Goal: Information Seeking & Learning: Understand process/instructions

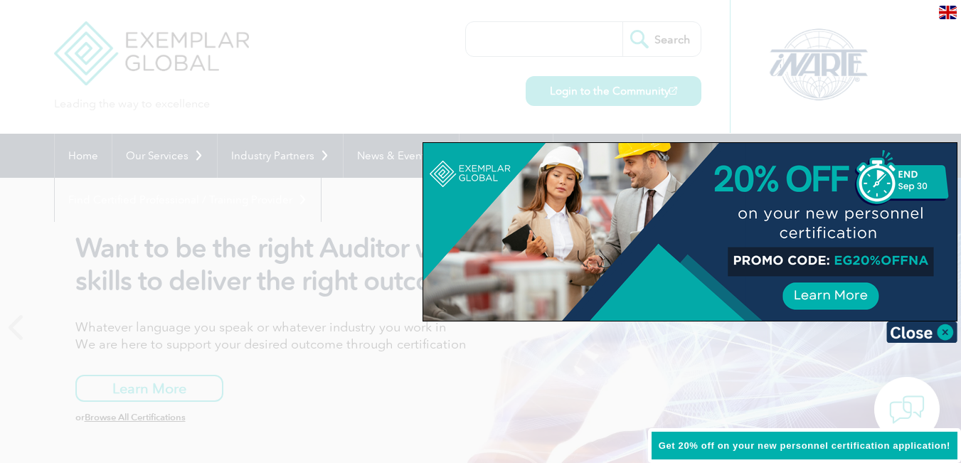
click at [943, 334] on img at bounding box center [922, 332] width 71 height 21
click at [943, 327] on icon at bounding box center [944, 327] width 18 height 0
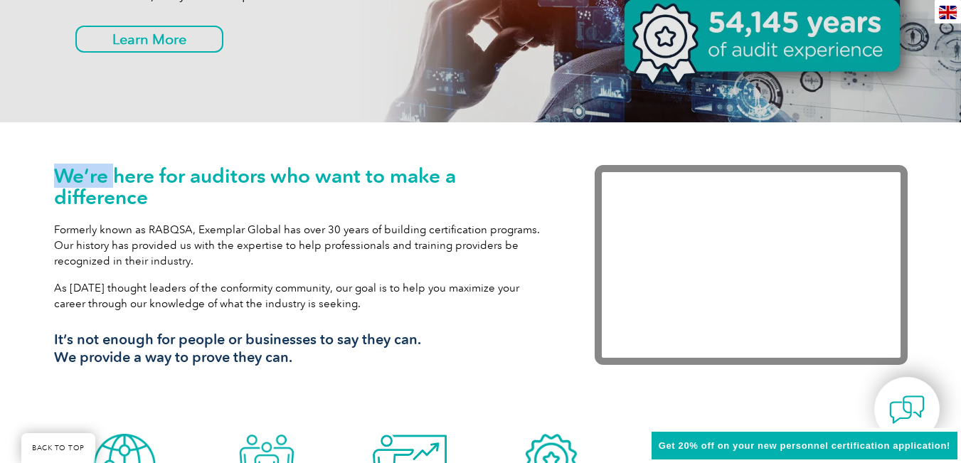
scroll to position [356, 0]
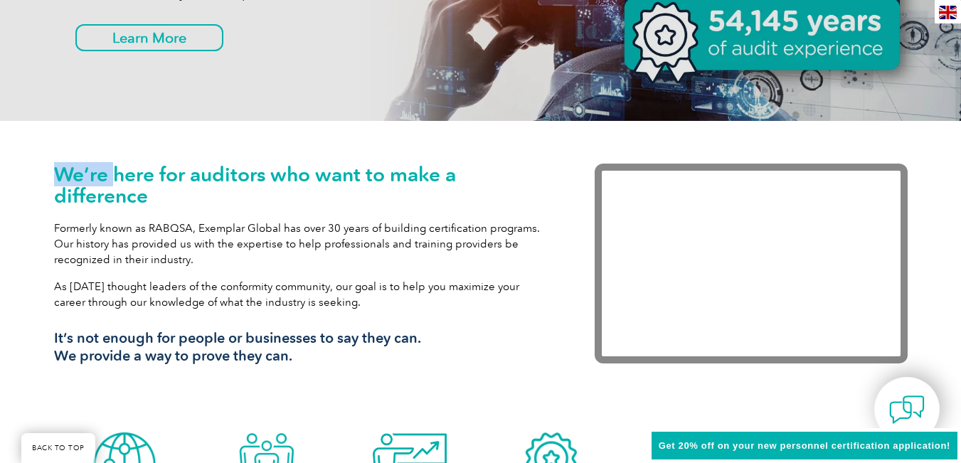
click at [472, 192] on h1 "We’re here for auditors who want to make a difference" at bounding box center [303, 185] width 498 height 43
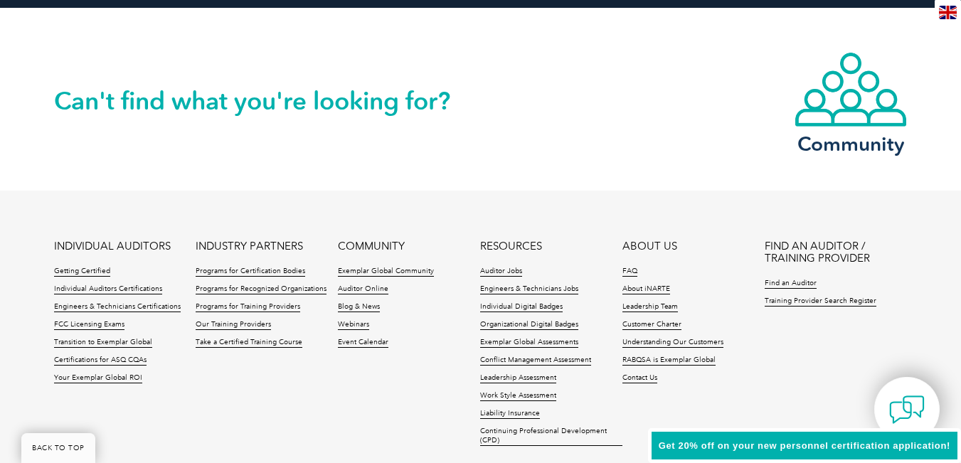
scroll to position [3344, 0]
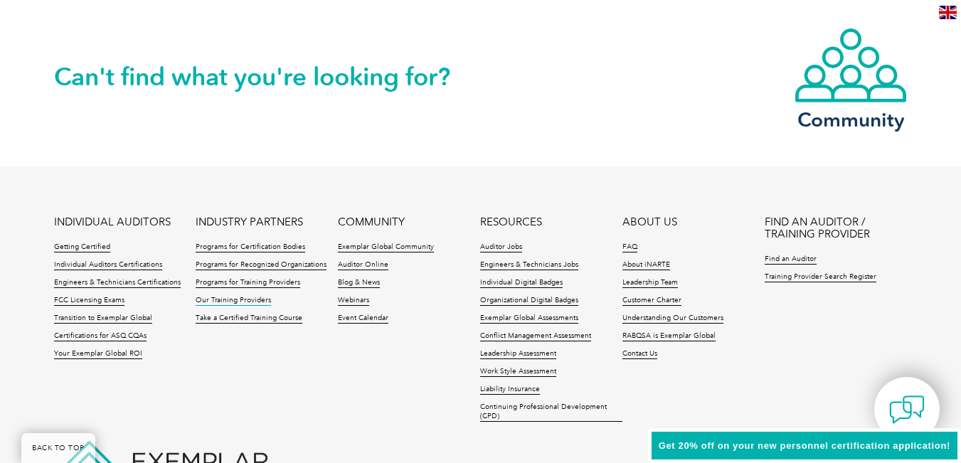
click at [232, 302] on link "Our Training Providers" at bounding box center [233, 301] width 75 height 10
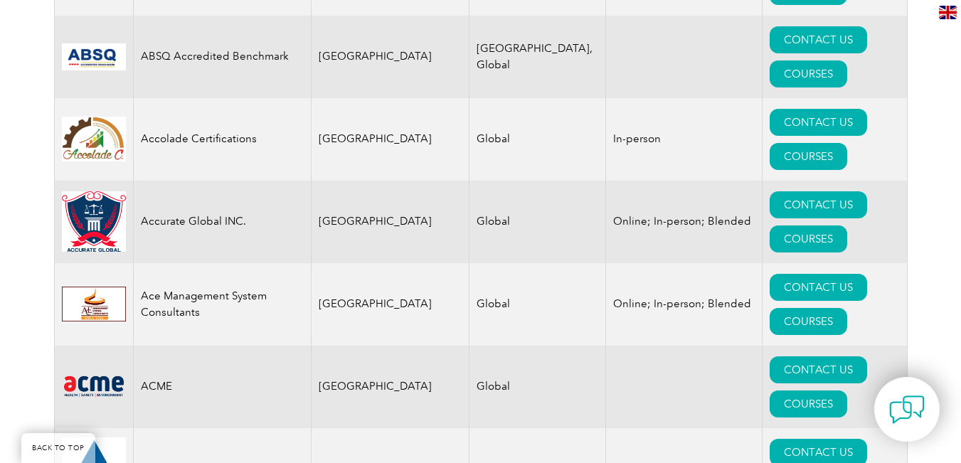
scroll to position [910, 0]
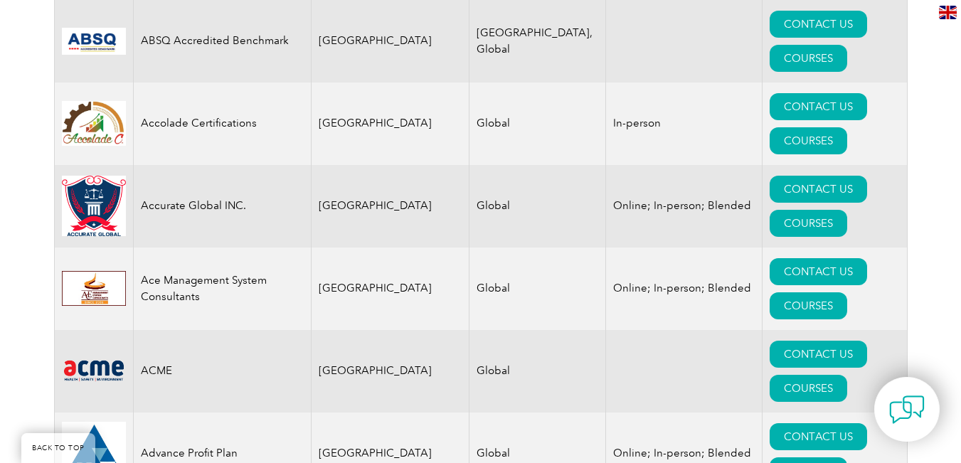
click at [218, 413] on td "Advance Profit Plan" at bounding box center [222, 454] width 178 height 83
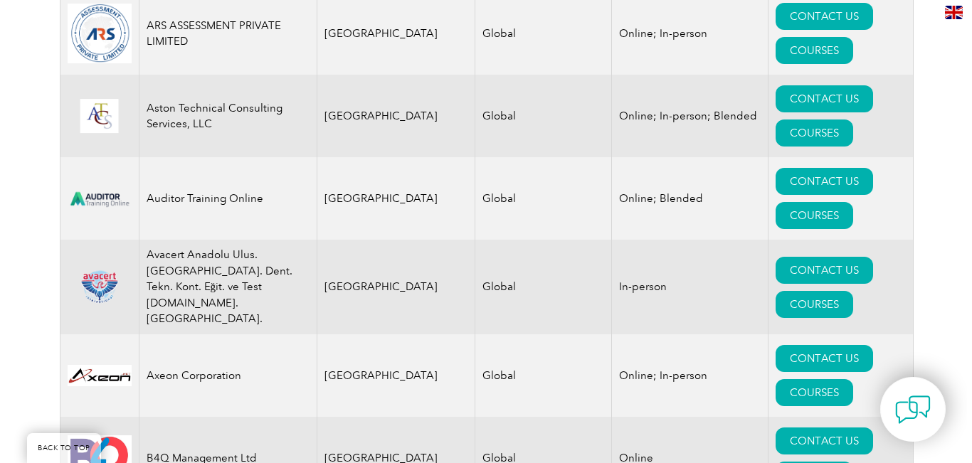
scroll to position [2191, 0]
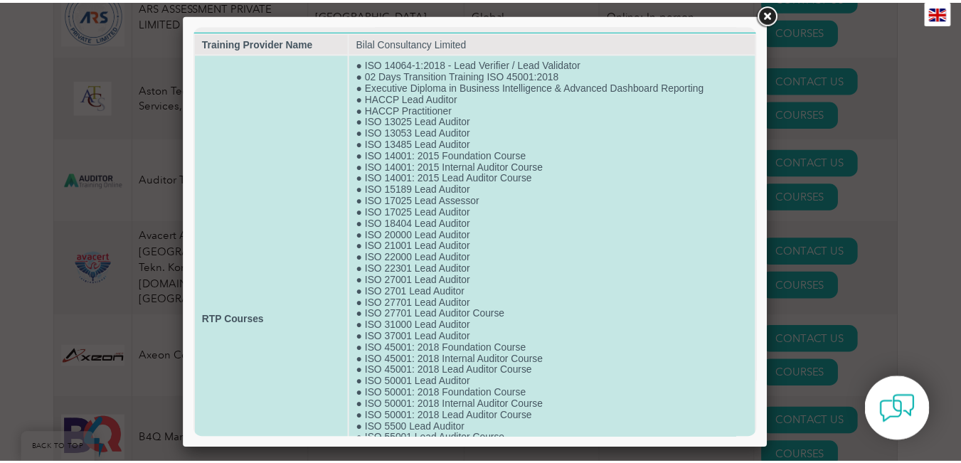
scroll to position [0, 0]
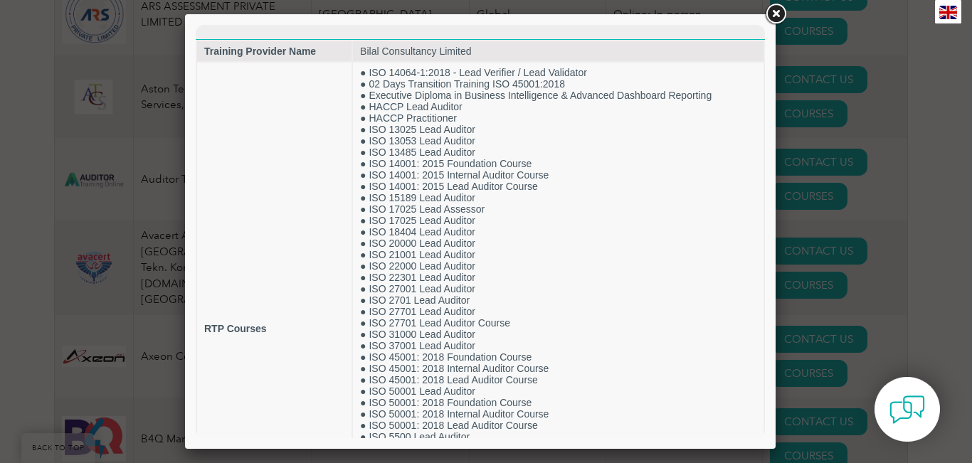
click at [773, 17] on link at bounding box center [776, 14] width 26 height 26
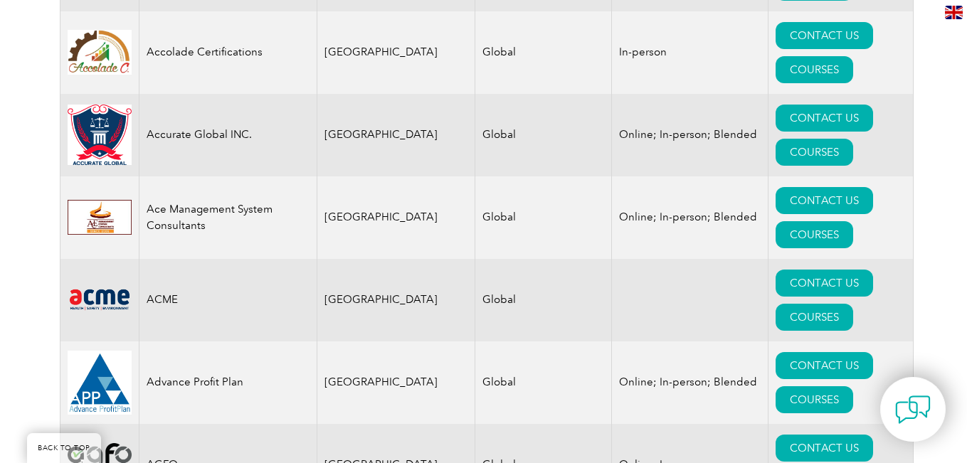
scroll to position [768, 0]
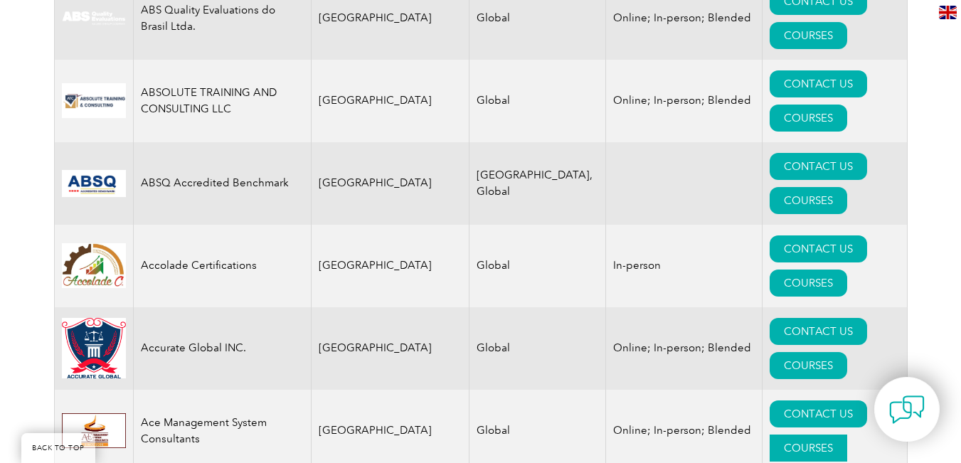
click at [813, 435] on link "COURSES" at bounding box center [809, 448] width 78 height 27
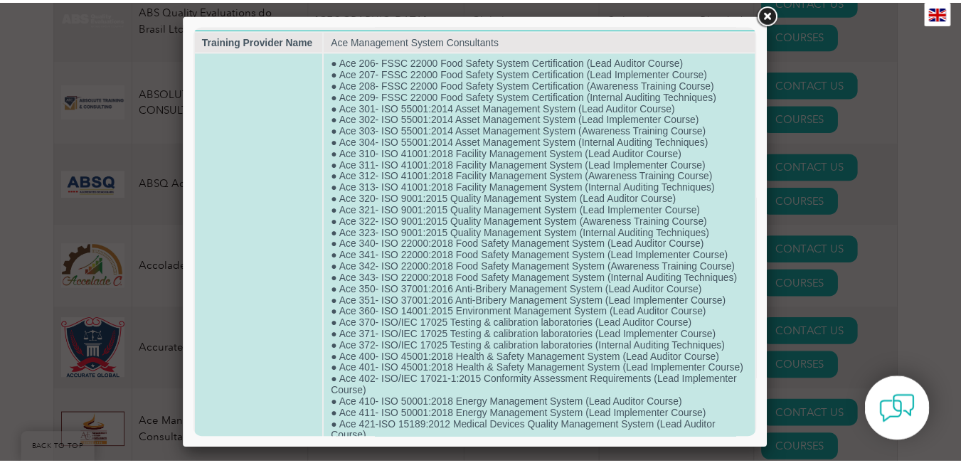
scroll to position [0, 0]
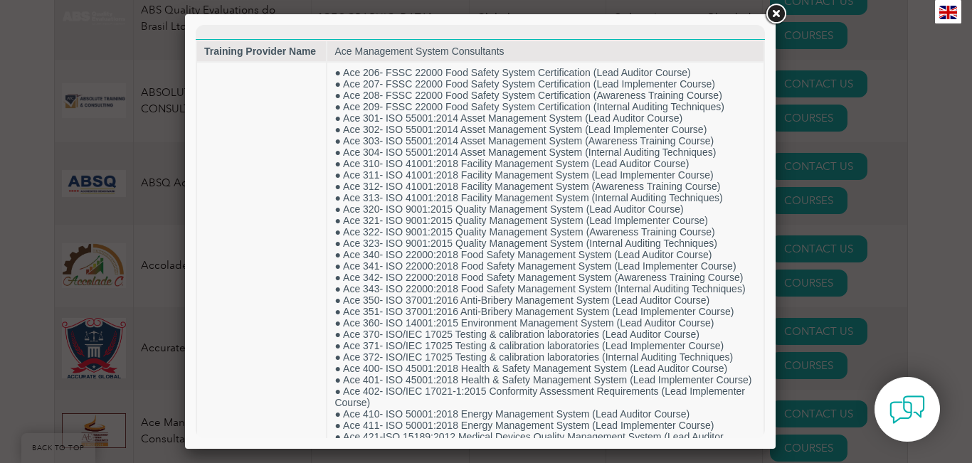
click at [776, 13] on link at bounding box center [776, 14] width 26 height 26
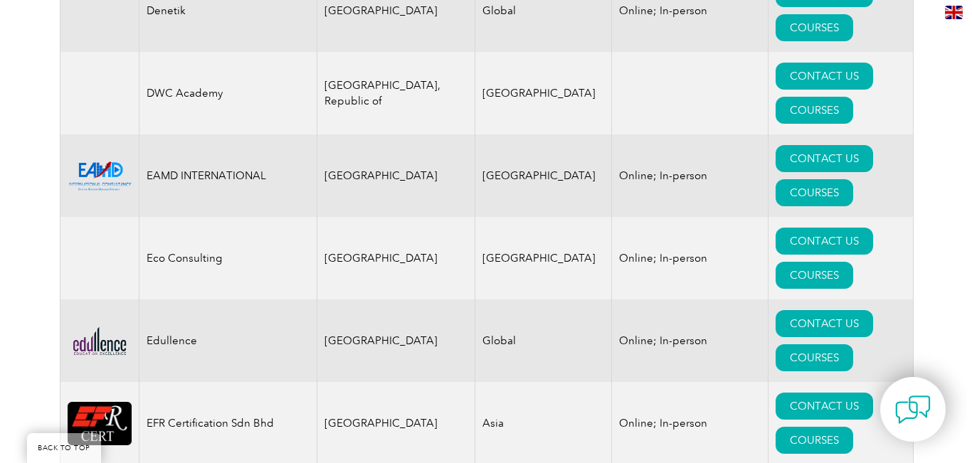
scroll to position [6602, 0]
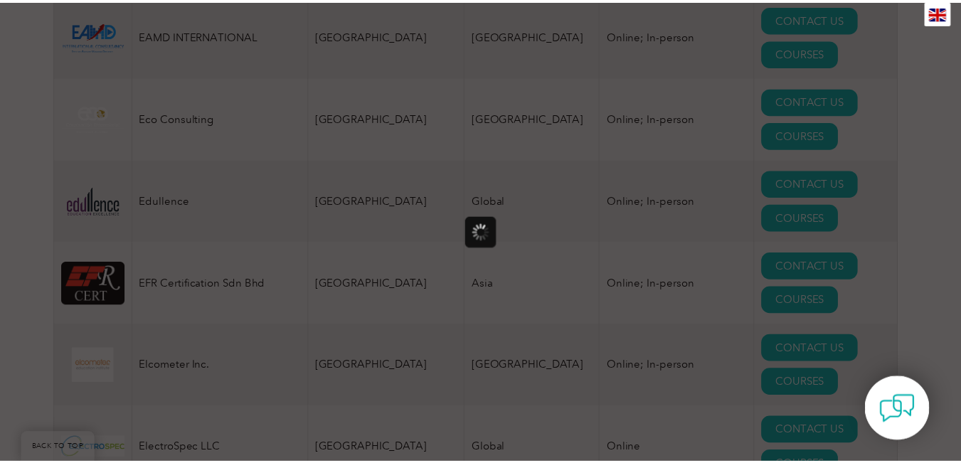
scroll to position [0, 0]
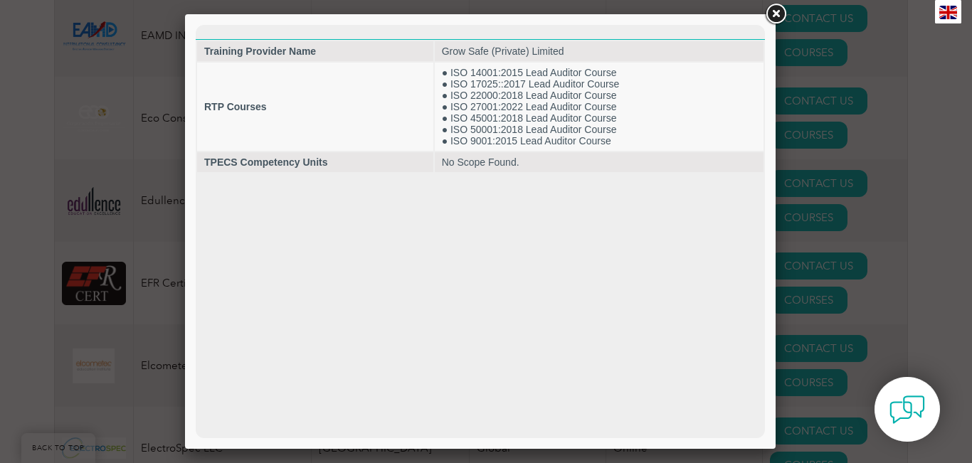
click at [778, 9] on link at bounding box center [776, 14] width 26 height 26
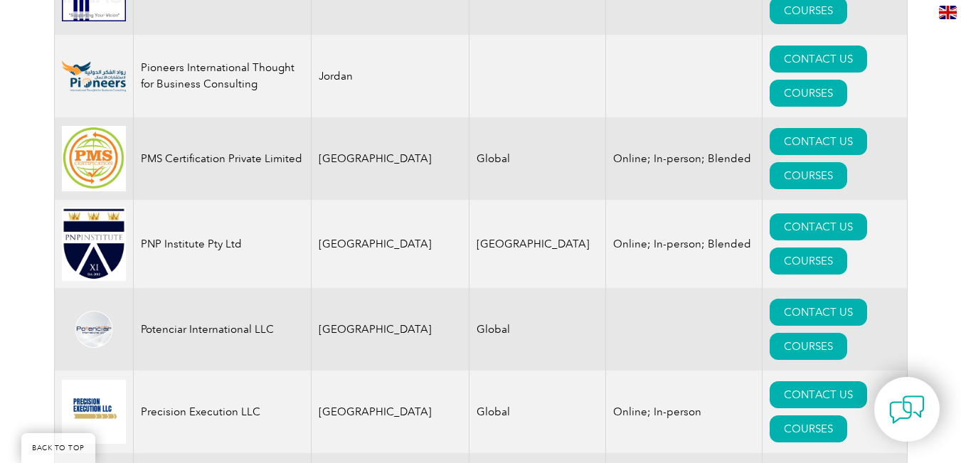
scroll to position [16991, 0]
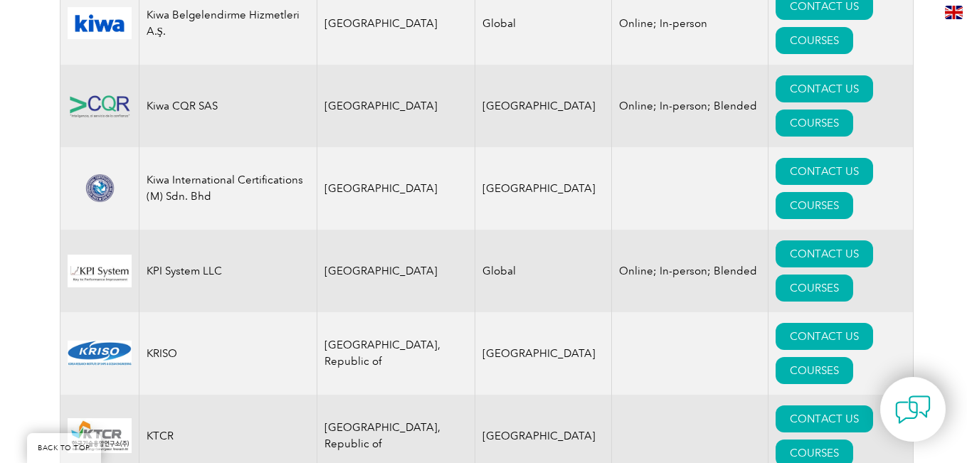
scroll to position [12579, 0]
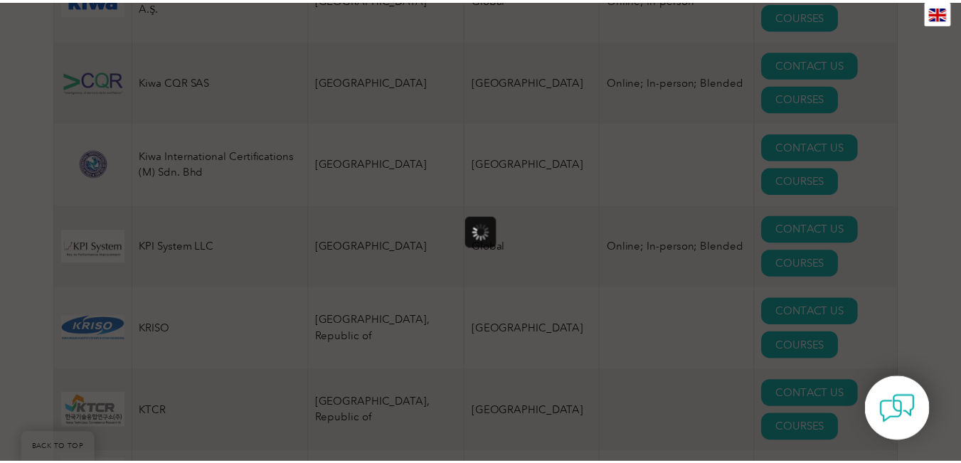
scroll to position [0, 0]
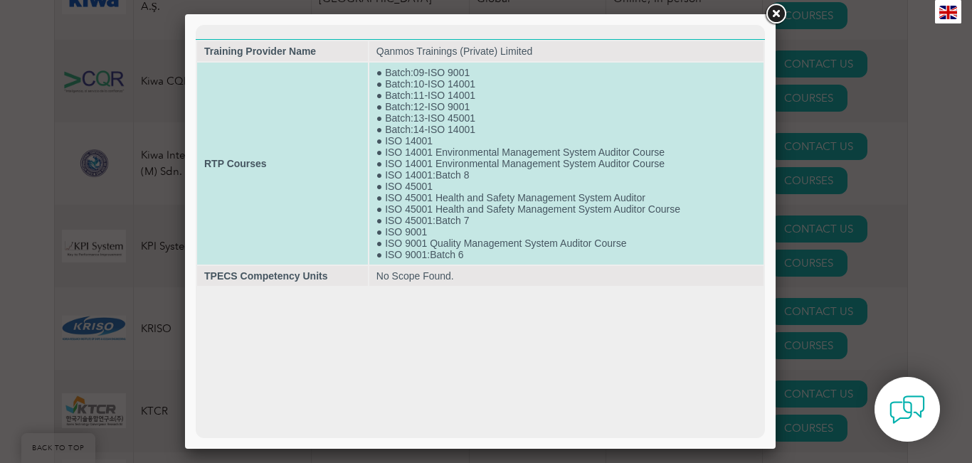
click at [512, 68] on td "● Batch:09-ISO 9001 ● Batch:10-ISO 14001 ● Batch:11-ISO 14001 ● Batch:12-ISO 90…" at bounding box center [566, 164] width 394 height 202
drag, startPoint x: 512, startPoint y: 68, endPoint x: 463, endPoint y: 154, distance: 98.8
click at [510, 70] on td "● Batch:09-ISO 9001 ● Batch:10-ISO 14001 ● Batch:11-ISO 14001 ● Batch:12-ISO 90…" at bounding box center [566, 164] width 394 height 202
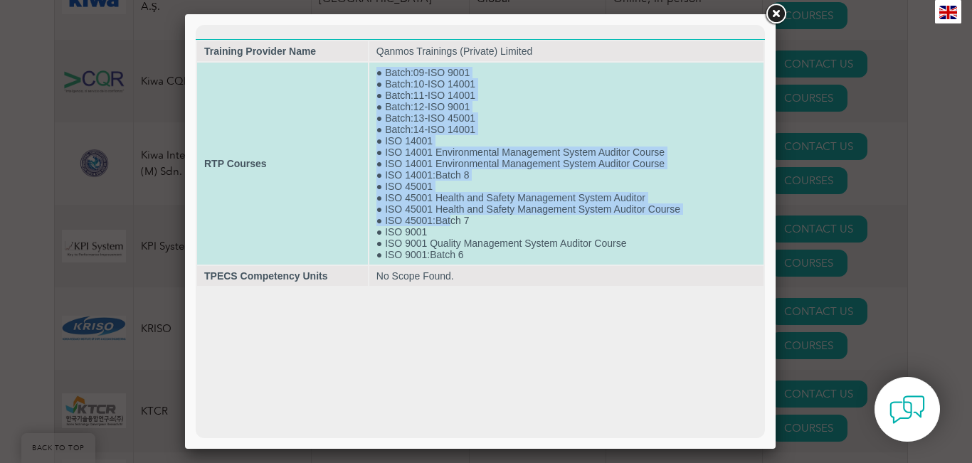
drag, startPoint x: 463, startPoint y: 154, endPoint x: 452, endPoint y: 220, distance: 66.4
click at [450, 222] on td "● Batch:09-ISO 9001 ● Batch:10-ISO 14001 ● Batch:11-ISO 14001 ● Batch:12-ISO 90…" at bounding box center [566, 164] width 394 height 202
click at [488, 189] on td "● Batch:09-ISO 9001 ● Batch:10-ISO 14001 ● Batch:11-ISO 14001 ● Batch:12-ISO 90…" at bounding box center [566, 164] width 394 height 202
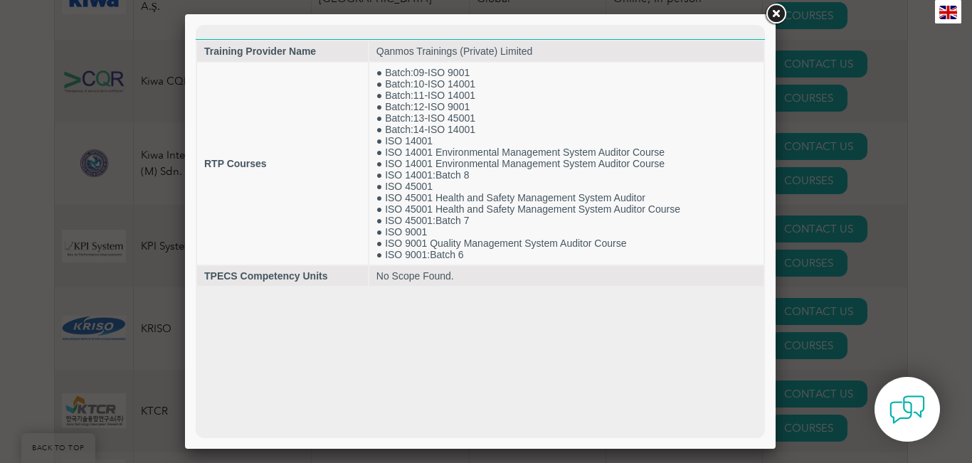
click at [771, 13] on link at bounding box center [776, 14] width 26 height 26
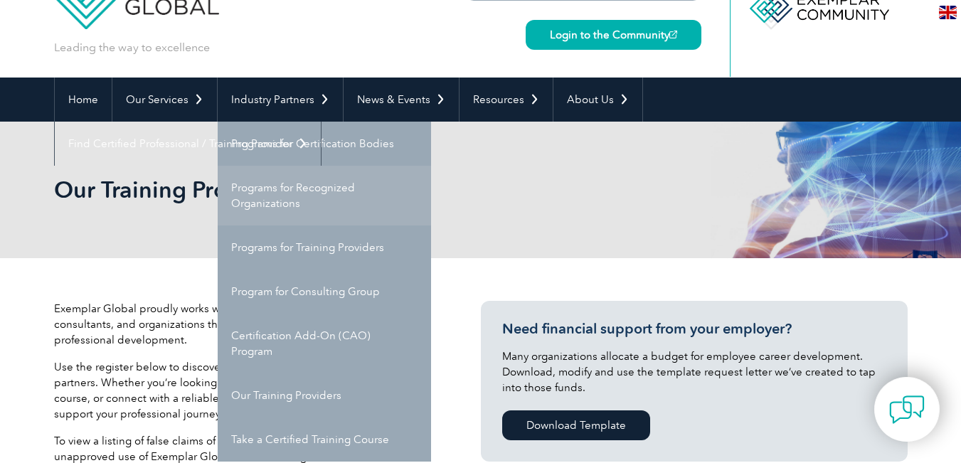
scroll to position [142, 0]
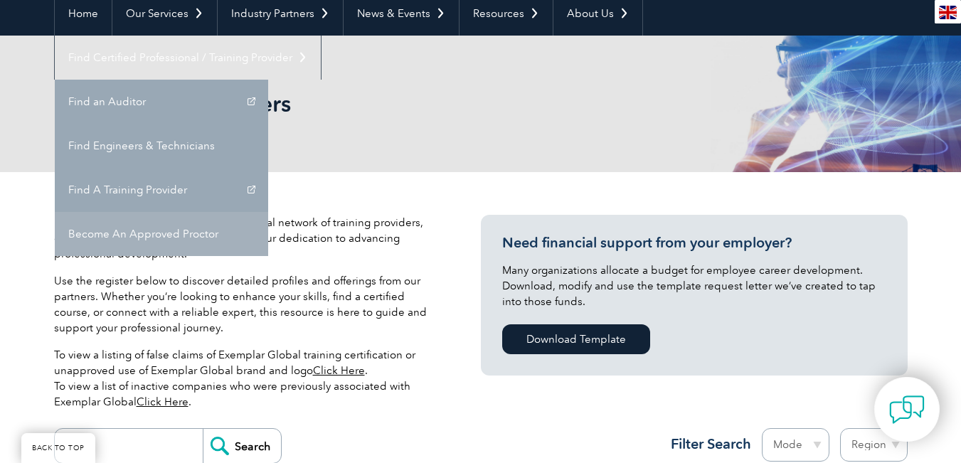
click at [268, 212] on link "Become An Approved Proctor" at bounding box center [161, 234] width 213 height 44
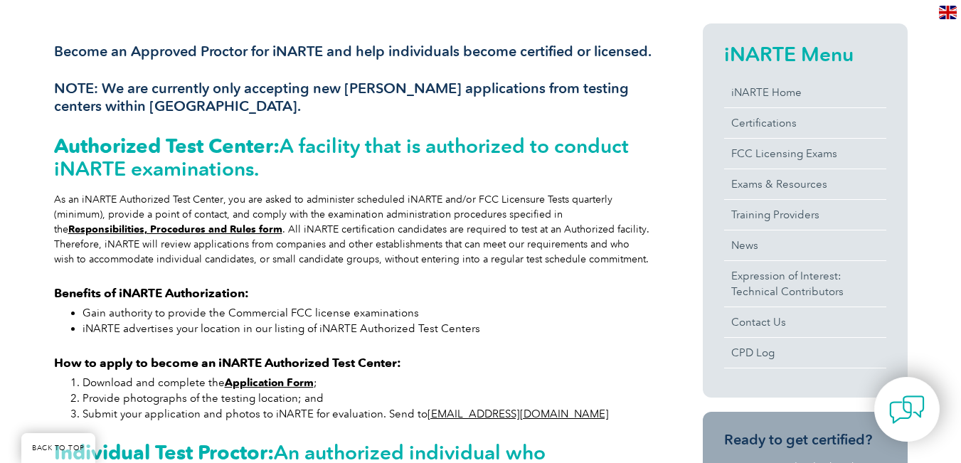
scroll to position [356, 0]
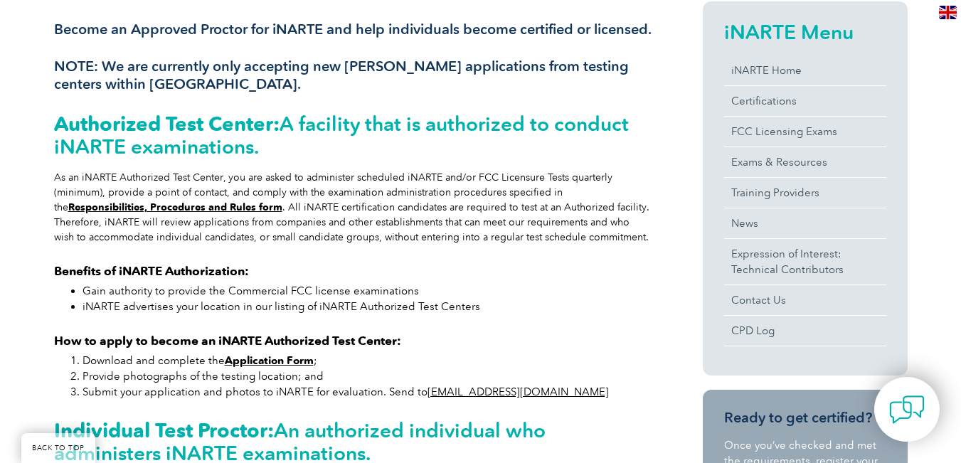
click at [124, 38] on h3 "Become an Approved Proctor for iNARTE and help individuals become certified or …" at bounding box center [353, 30] width 598 height 18
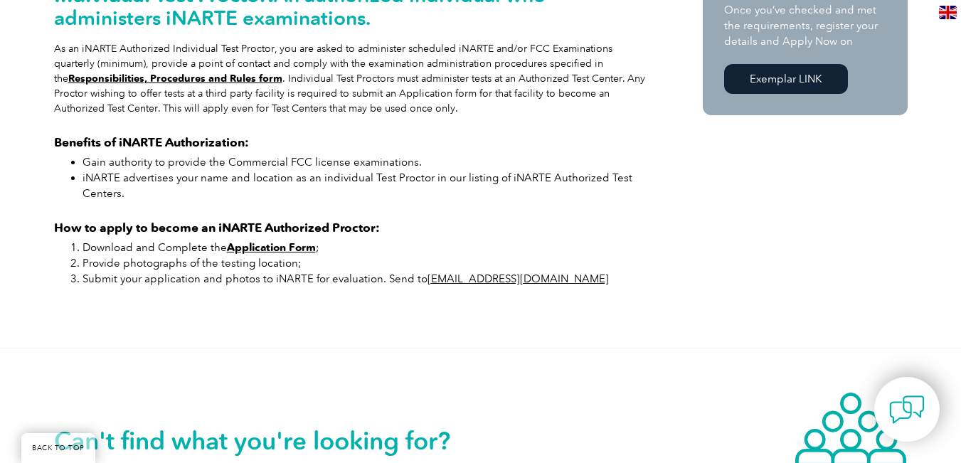
scroll to position [766, 0]
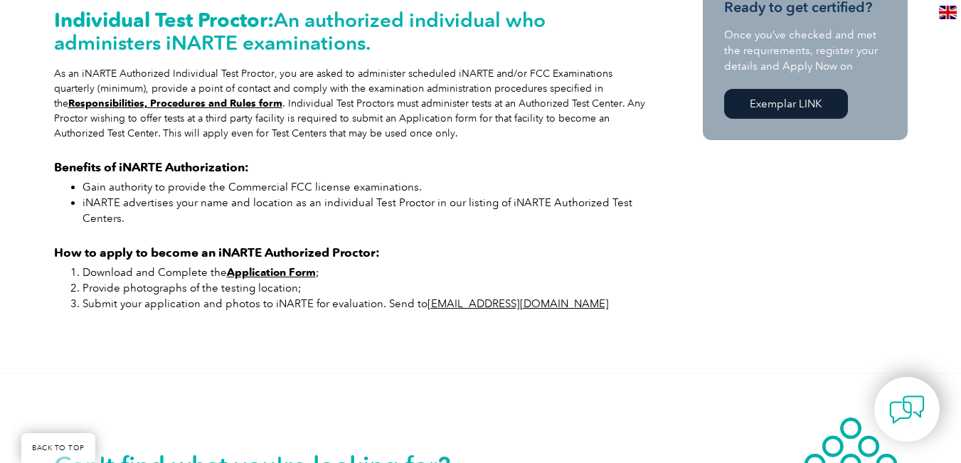
click at [231, 110] on strong "Responsibilities, Procedures and Rules form" at bounding box center [175, 103] width 214 height 12
